Goal: Information Seeking & Learning: Understand process/instructions

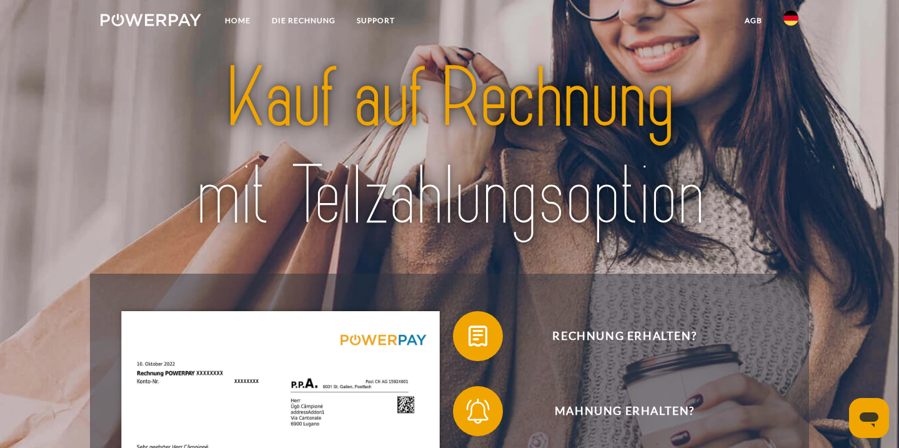
click at [788, 18] on img at bounding box center [790, 18] width 15 height 15
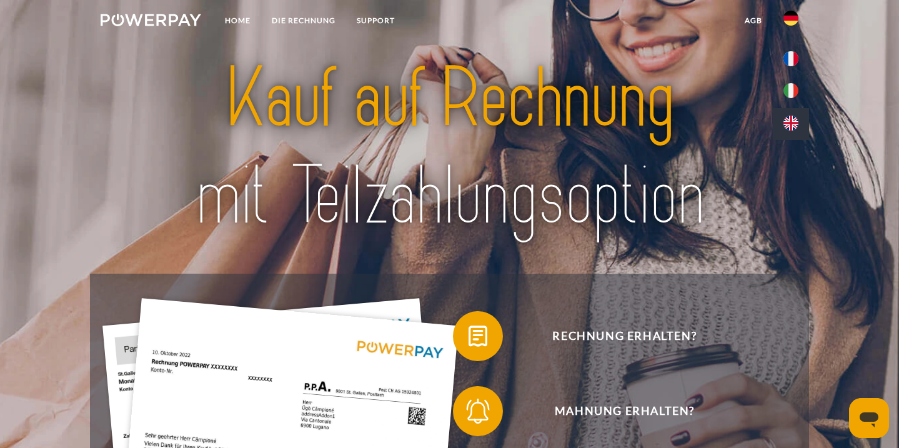
click at [798, 119] on img at bounding box center [790, 123] width 15 height 15
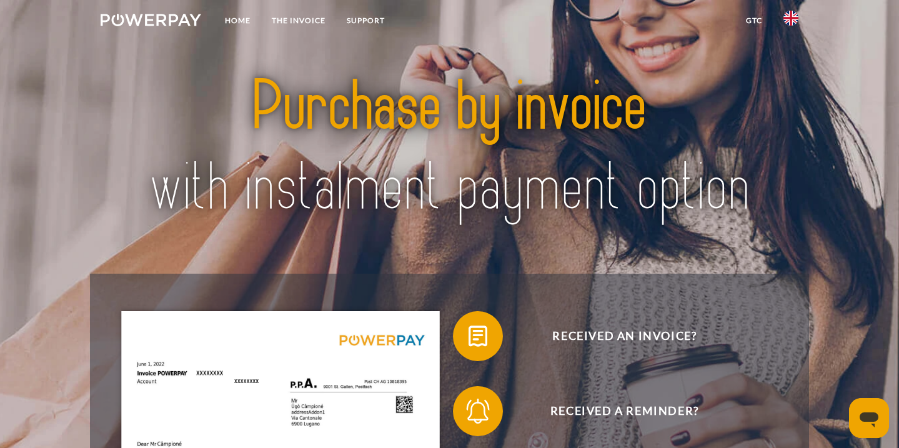
click at [790, 20] on img at bounding box center [790, 18] width 15 height 15
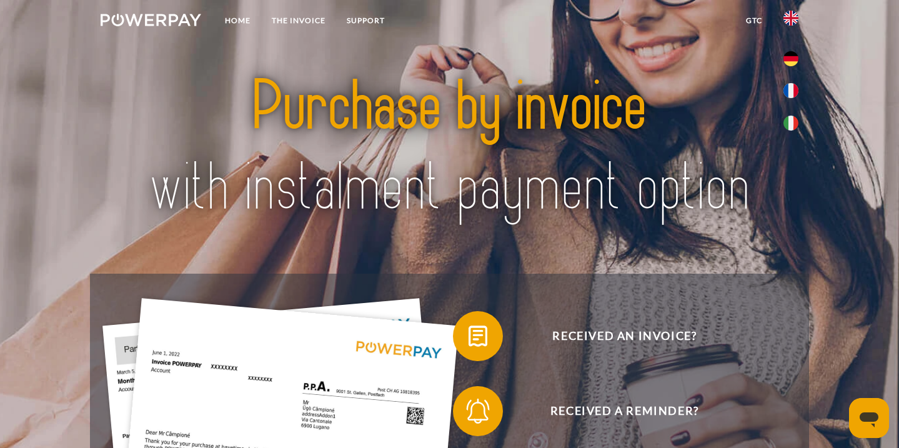
click at [628, 144] on img at bounding box center [449, 147] width 629 height 205
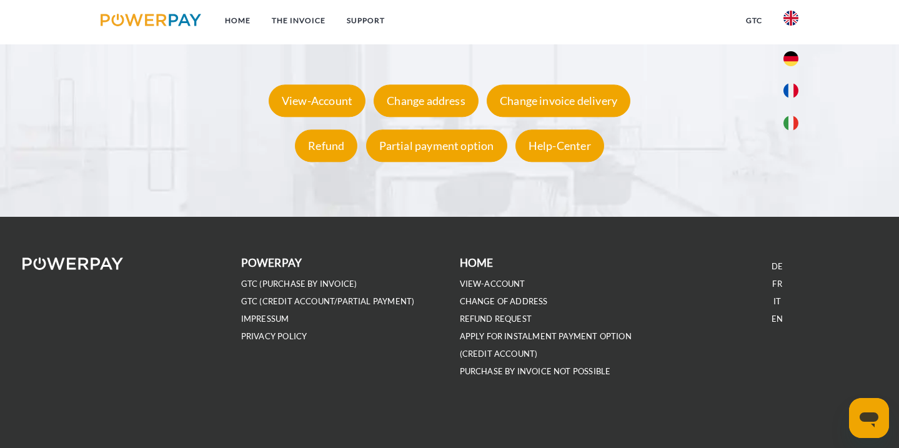
scroll to position [2469, 0]
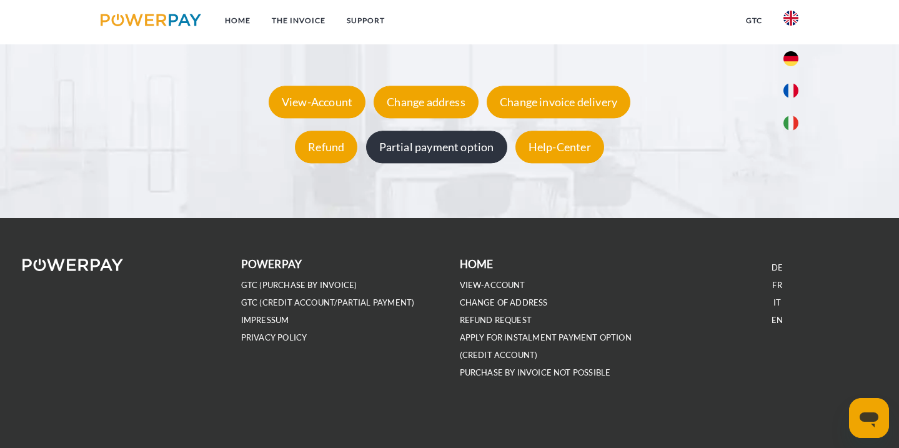
click at [405, 148] on div "Partial payment option" at bounding box center [436, 147] width 141 height 32
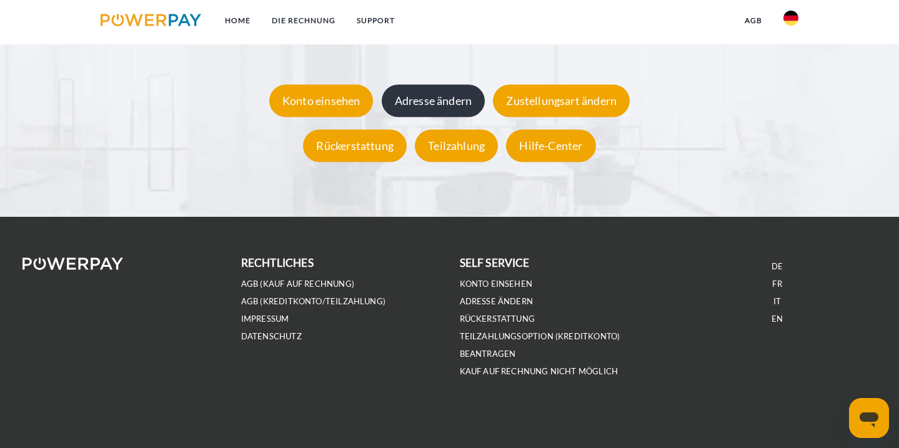
scroll to position [2373, 0]
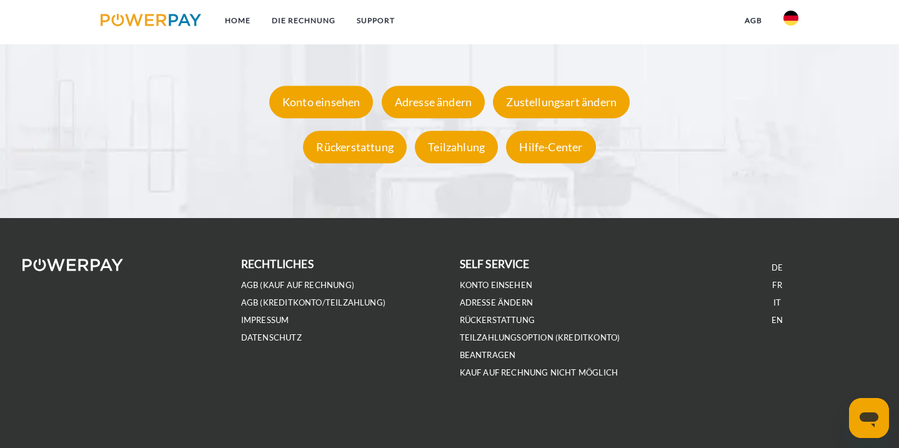
click at [786, 25] on img at bounding box center [790, 18] width 15 height 15
click at [792, 116] on img at bounding box center [790, 123] width 15 height 15
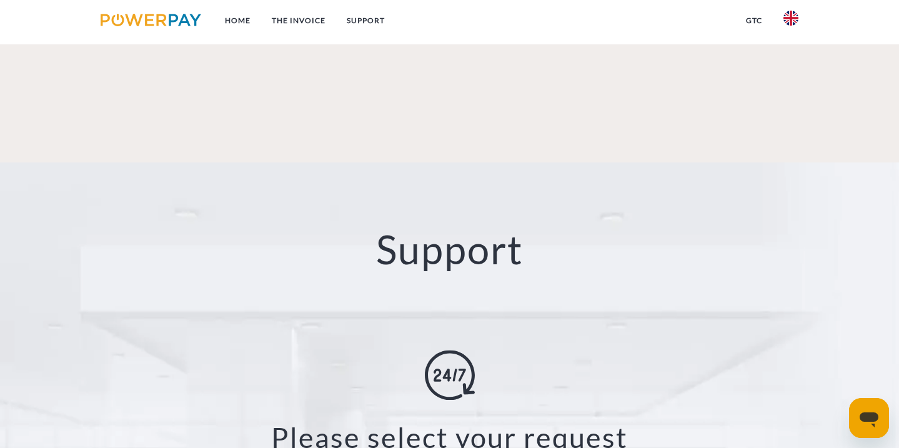
scroll to position [2357, 0]
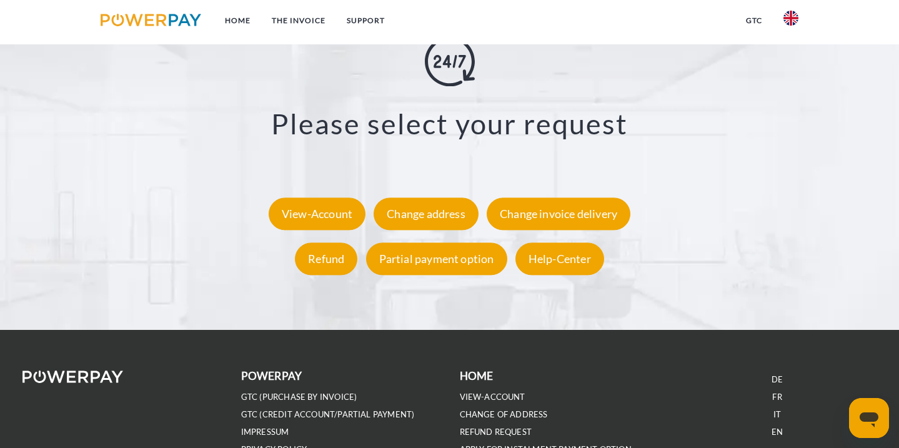
drag, startPoint x: 409, startPoint y: 262, endPoint x: 404, endPoint y: 281, distance: 20.2
click at [405, 274] on div "Please select your request View-Account Change address Change invoice delivery …" at bounding box center [450, 159] width 778 height 244
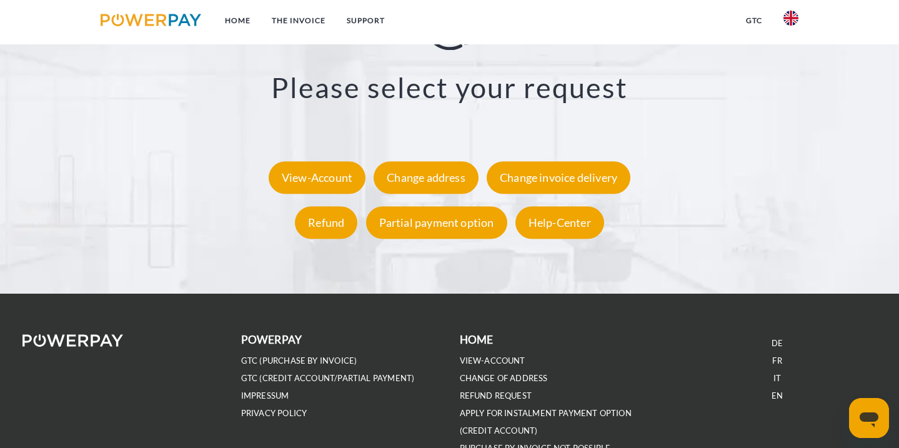
scroll to position [2400, 0]
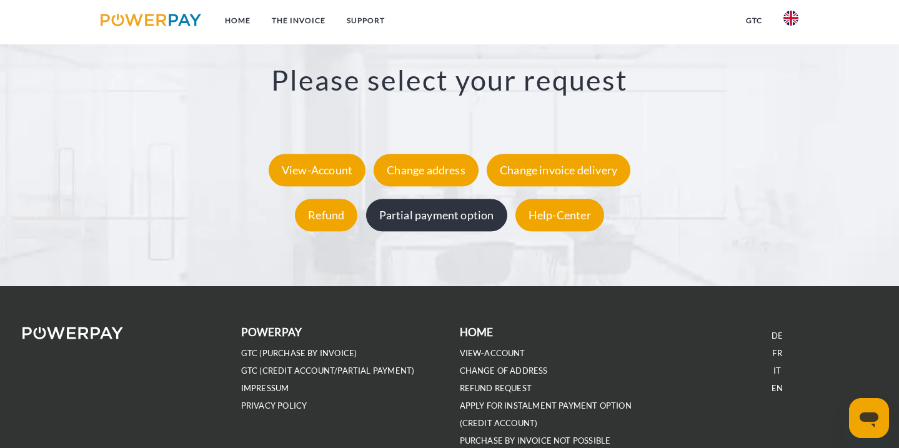
click at [407, 219] on div "Partial payment option" at bounding box center [436, 215] width 141 height 32
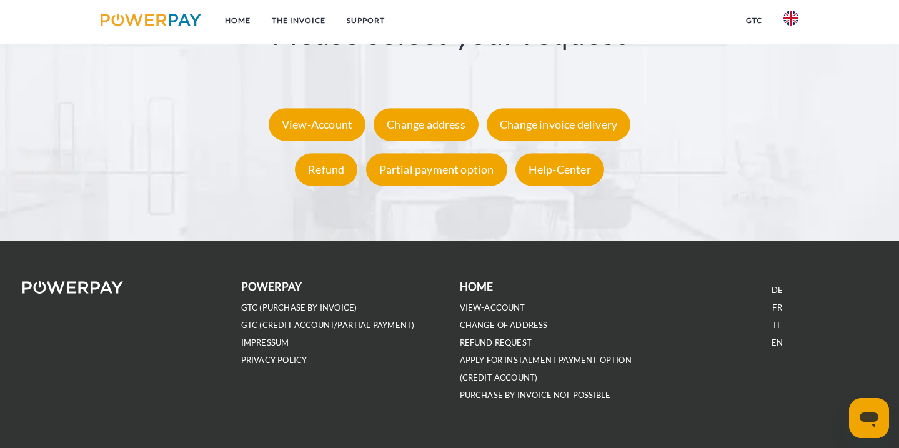
scroll to position [2452, 0]
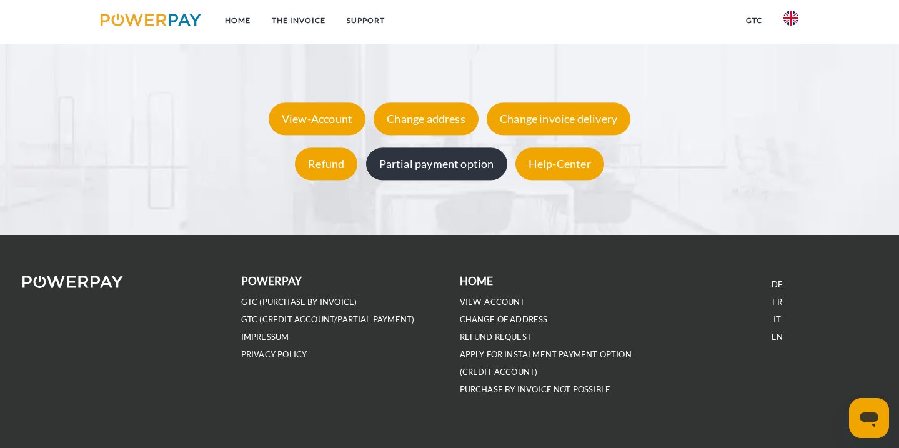
click at [490, 170] on div "Partial payment option" at bounding box center [436, 163] width 141 height 32
